Goal: Information Seeking & Learning: Learn about a topic

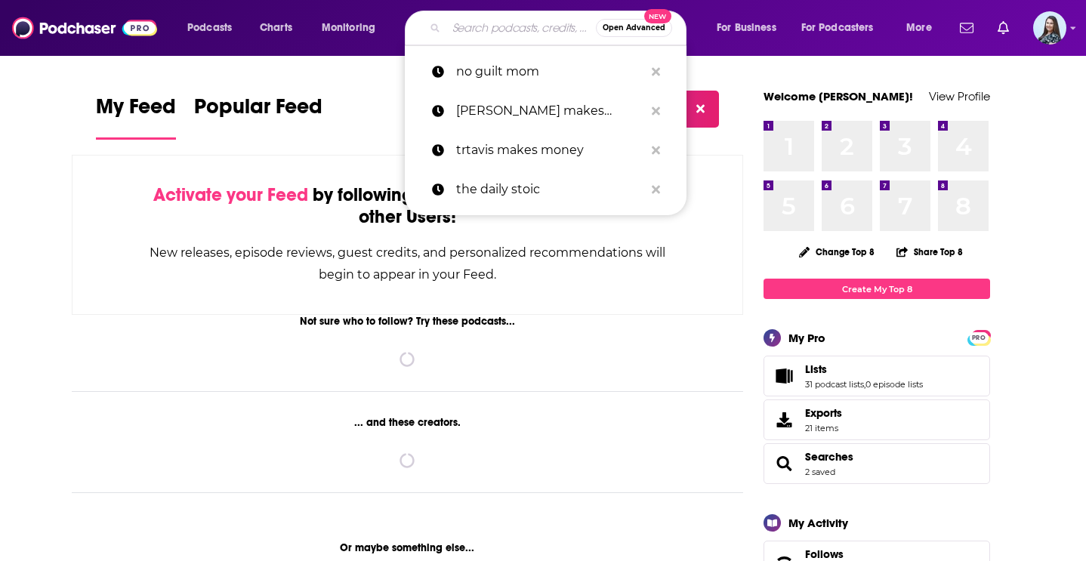
click at [462, 26] on input "Search podcasts, credits, & more..." at bounding box center [521, 28] width 150 height 24
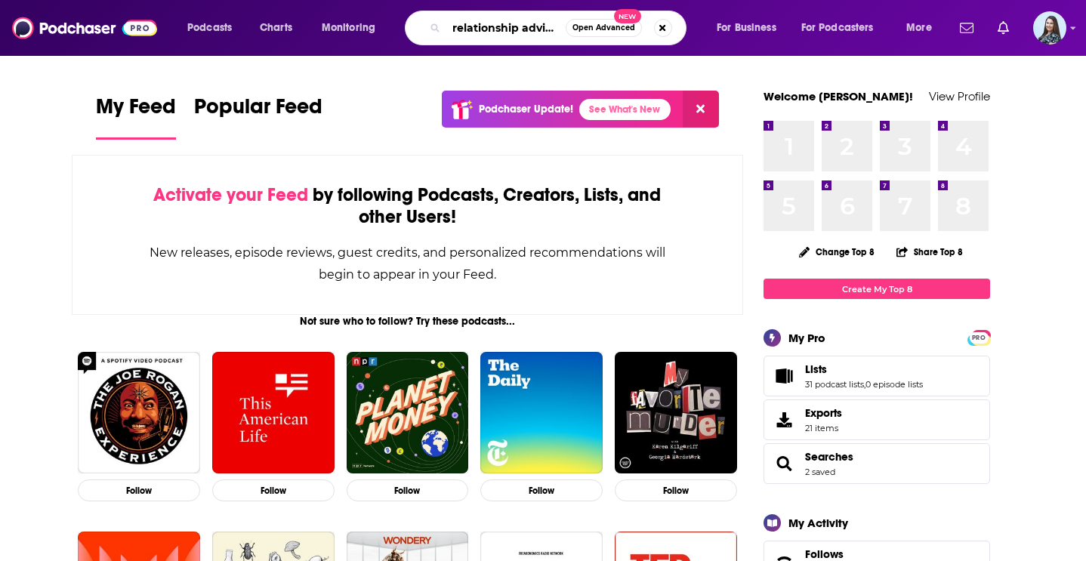
type input "relationship advice"
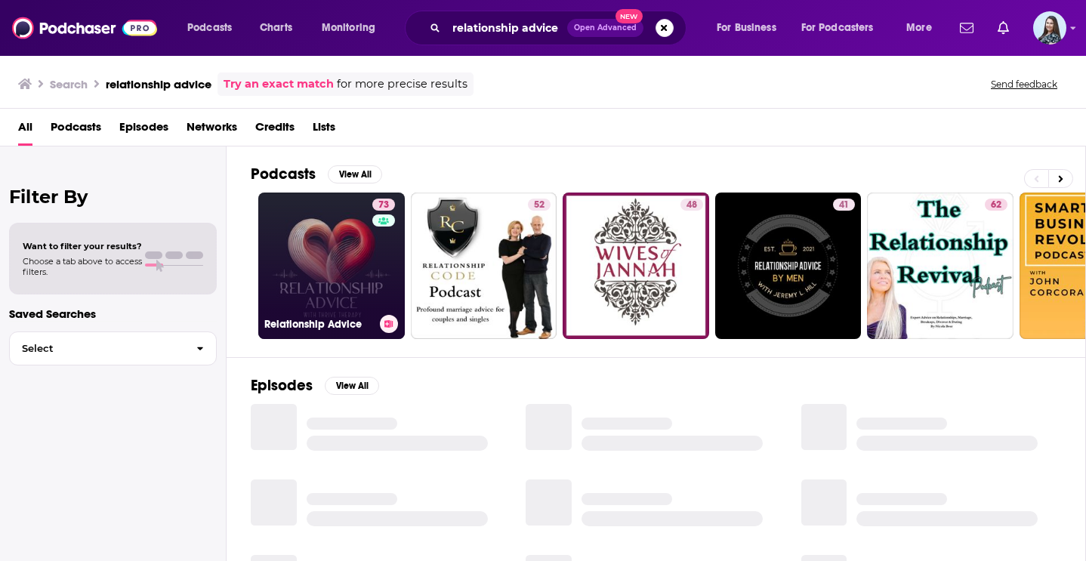
click at [362, 282] on link "73 Relationship Advice" at bounding box center [331, 266] width 147 height 147
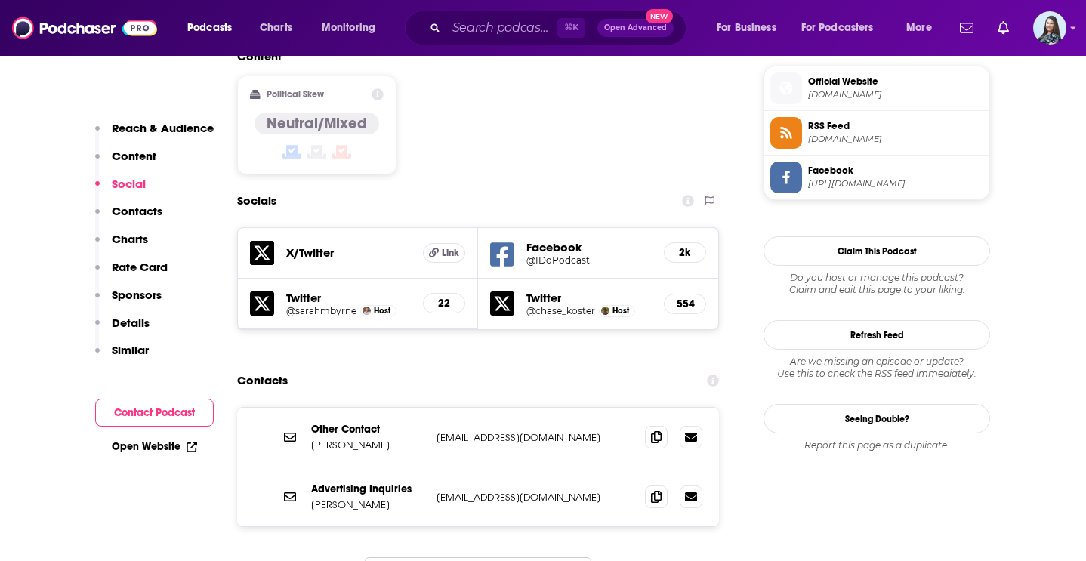
scroll to position [1240, 0]
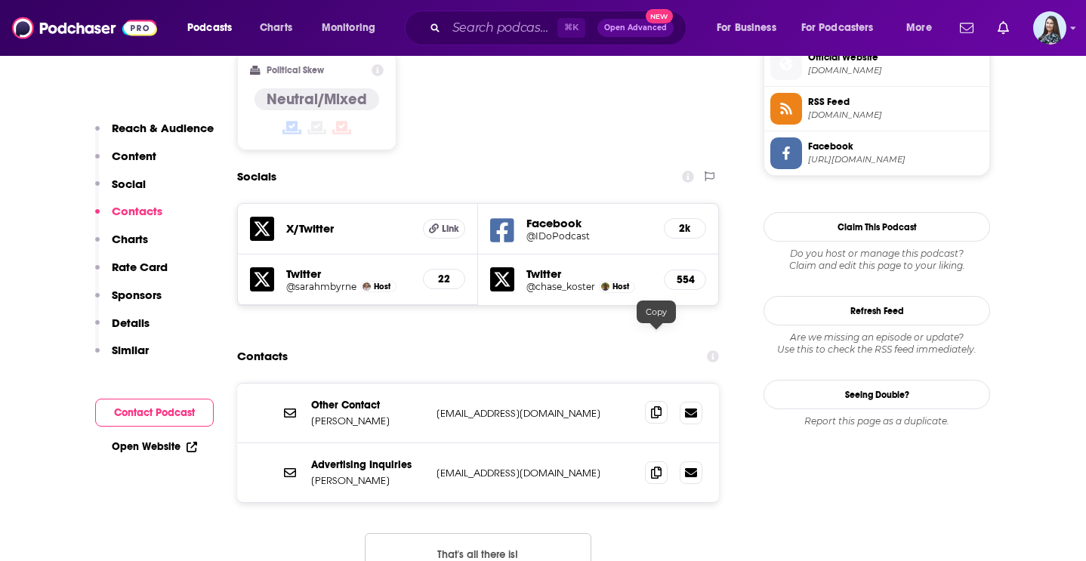
click at [660, 406] on icon at bounding box center [656, 412] width 11 height 12
